Goal: Transaction & Acquisition: Subscribe to service/newsletter

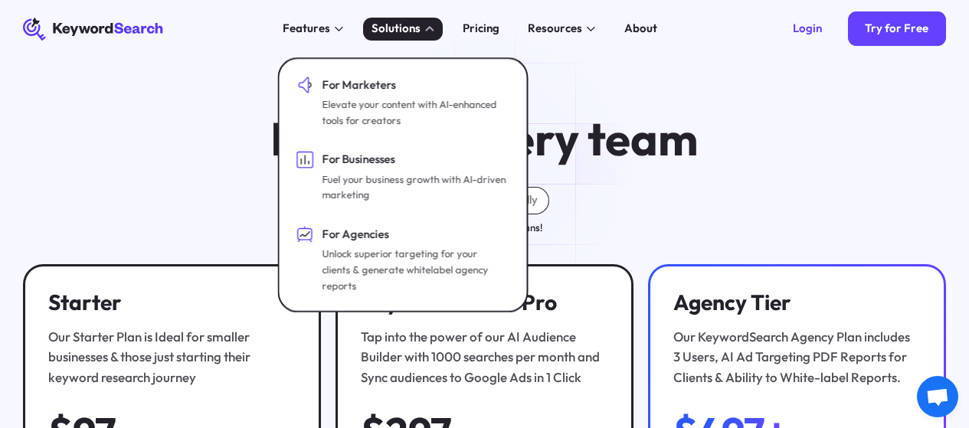
click at [420, 28] on div "Solutions" at bounding box center [395, 29] width 49 height 18
